Goal: Task Accomplishment & Management: Complete application form

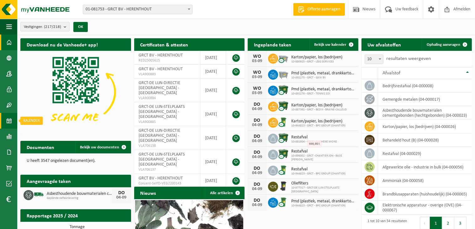
click at [6, 120] on span at bounding box center [9, 121] width 6 height 16
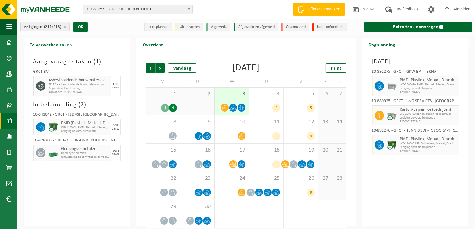
click at [76, 87] on span "Geplande zelfaanlevering" at bounding box center [79, 88] width 61 height 4
click at [74, 85] on span "SELFD - asbesthoudende bouwmaterialen cementgebonden (HGB)" at bounding box center [79, 85] width 61 height 4
click at [39, 86] on icon at bounding box center [41, 86] width 6 height 6
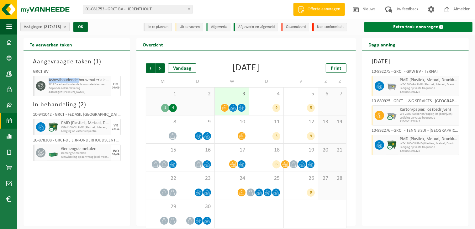
click at [407, 26] on link "Extra taak aanvragen" at bounding box center [418, 27] width 108 height 10
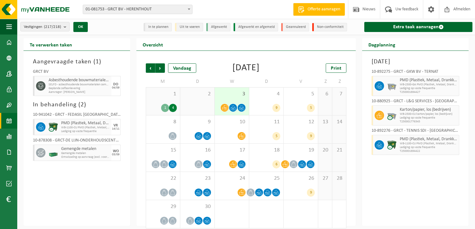
click at [88, 83] on span "SELFD - asbesthoudende bouwmaterialen cementgebonden (HGB)" at bounding box center [79, 85] width 61 height 4
click at [39, 88] on icon at bounding box center [41, 86] width 6 height 6
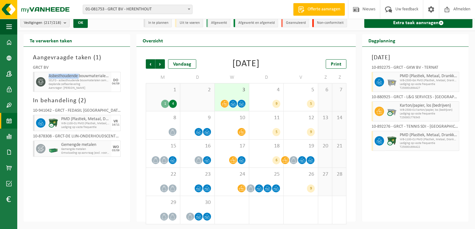
scroll to position [5, 0]
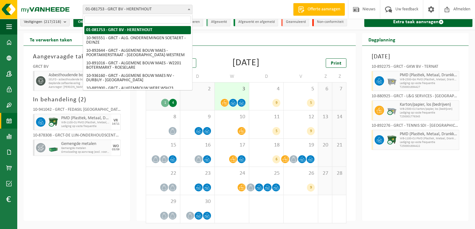
click at [189, 9] on b at bounding box center [189, 9] width 3 height 2
click at [440, 21] on span at bounding box center [440, 21] width 5 height 5
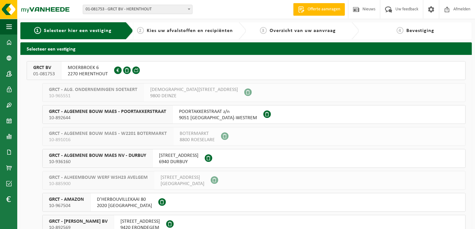
click at [96, 69] on span "MOERBROEK 6" at bounding box center [88, 68] width 40 height 6
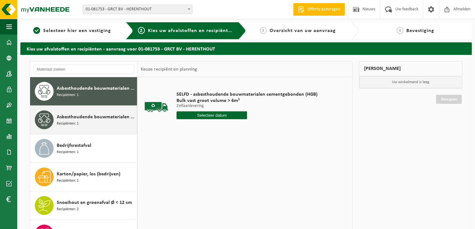
click at [85, 114] on span "Asbesthoudende bouwmaterialen cementgebonden met isolatie(hechtgebonden)" at bounding box center [96, 117] width 79 height 8
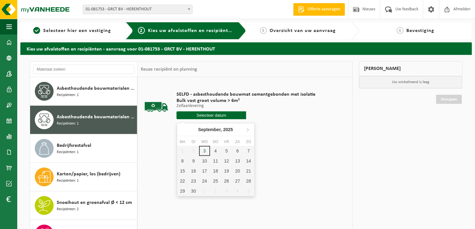
click at [212, 114] on input "text" at bounding box center [211, 115] width 70 height 8
click at [217, 149] on div "4" at bounding box center [215, 151] width 11 height 10
type input "Van 2025-09-04"
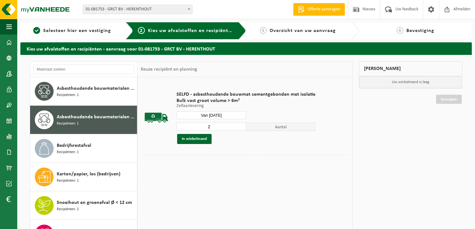
click at [240, 124] on input "2" at bounding box center [211, 126] width 70 height 8
click at [240, 124] on input "3" at bounding box center [211, 126] width 70 height 8
type input "4"
click at [240, 124] on input "4" at bounding box center [211, 126] width 70 height 8
click at [193, 139] on button "In winkelmand" at bounding box center [194, 139] width 34 height 10
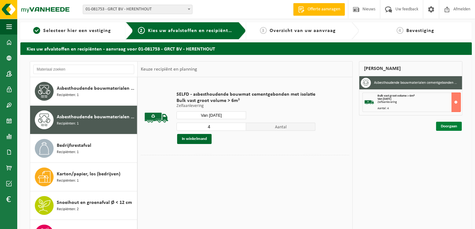
click at [450, 127] on link "Doorgaan" at bounding box center [449, 126] width 26 height 9
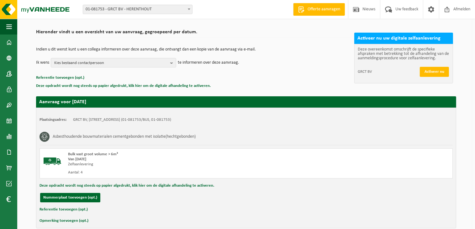
scroll to position [71, 0]
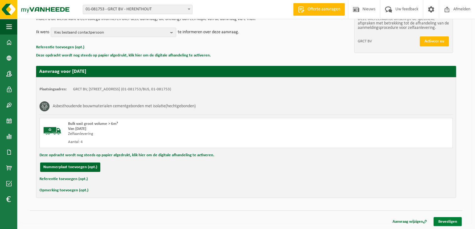
click at [454, 220] on link "Bevestigen" at bounding box center [447, 221] width 28 height 9
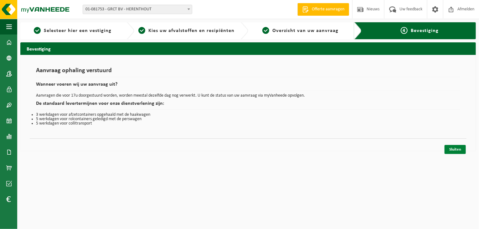
click at [458, 148] on link "Sluiten" at bounding box center [455, 149] width 21 height 9
